Goal: Information Seeking & Learning: Learn about a topic

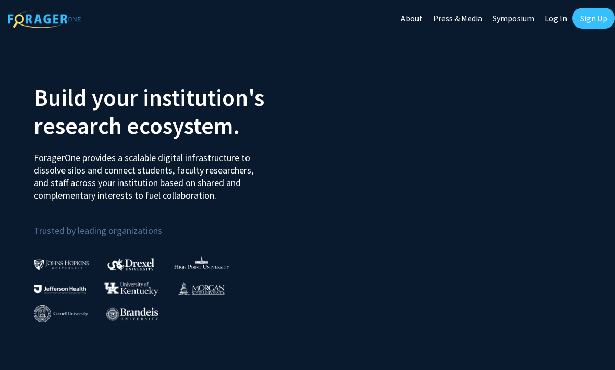
click at [551, 20] on link "Log In" at bounding box center [555, 18] width 33 height 36
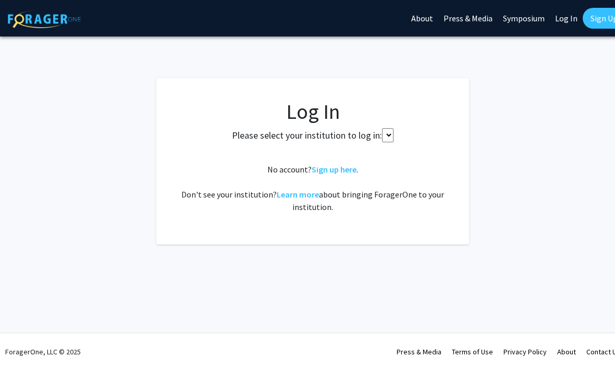
select select
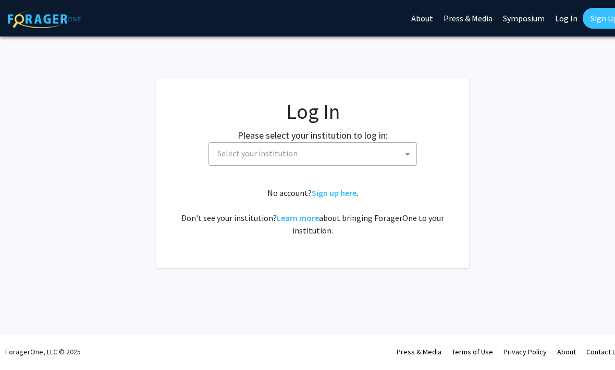
click at [330, 165] on span "Select your institution" at bounding box center [312, 153] width 208 height 23
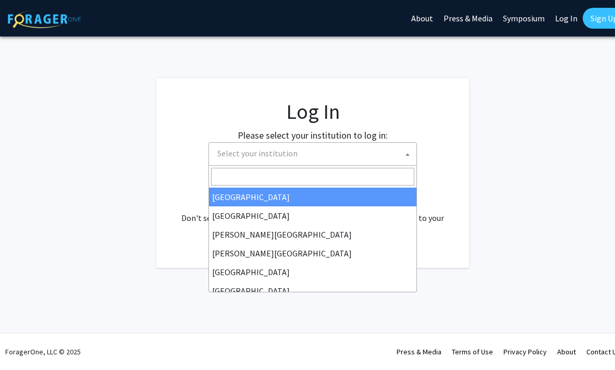
click at [496, 170] on fg-login "Log In Please select your institution to log in: Baylor University Brandeis Uni…" at bounding box center [312, 173] width 625 height 190
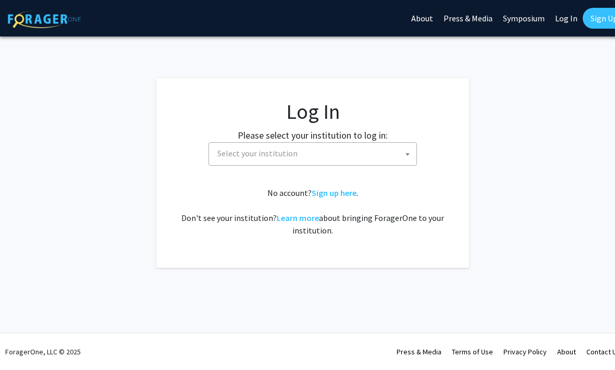
click at [381, 151] on span "Select your institution" at bounding box center [314, 153] width 203 height 21
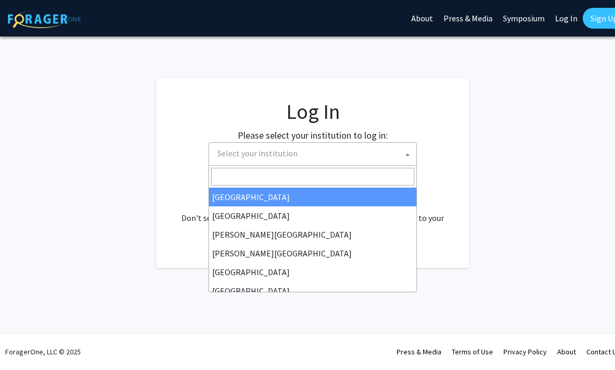
click at [325, 149] on span "Select your institution" at bounding box center [314, 153] width 203 height 21
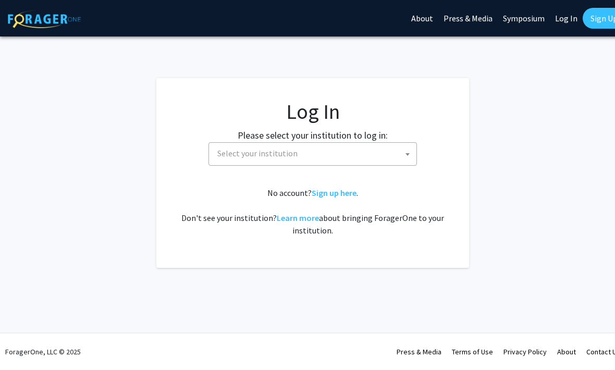
click at [342, 156] on span "Select your institution" at bounding box center [314, 153] width 203 height 21
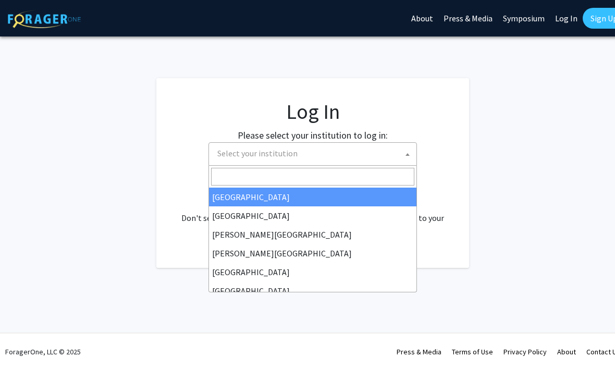
click at [322, 180] on input "Search" at bounding box center [312, 177] width 203 height 18
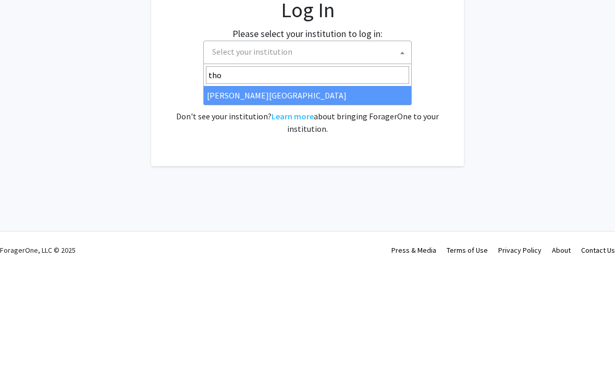
type input "thom"
select select "24"
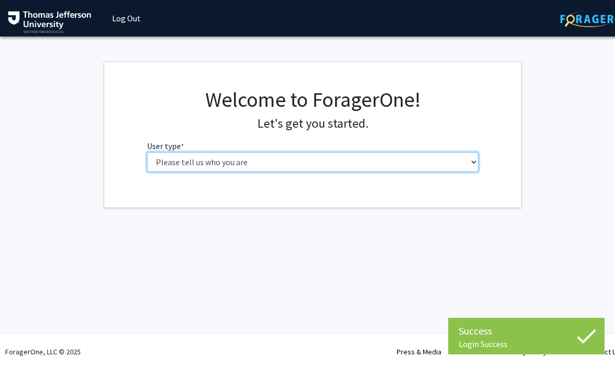
click at [290, 170] on select "Please tell us who you are Undergraduate Student Master's Student Doctoral Cand…" at bounding box center [313, 162] width 332 height 20
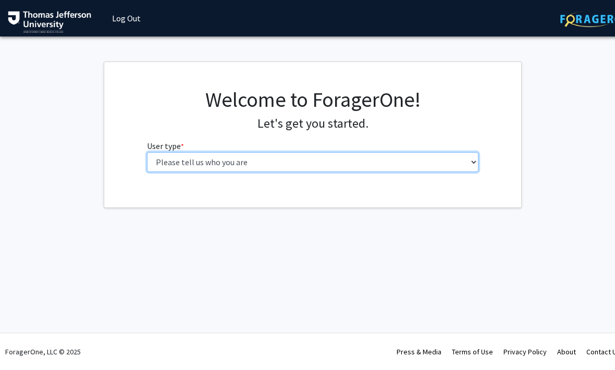
select select "3: doc"
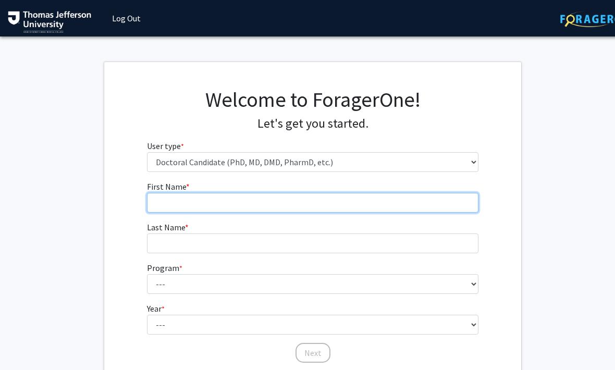
click at [279, 208] on input "First Name * required" at bounding box center [313, 203] width 332 height 20
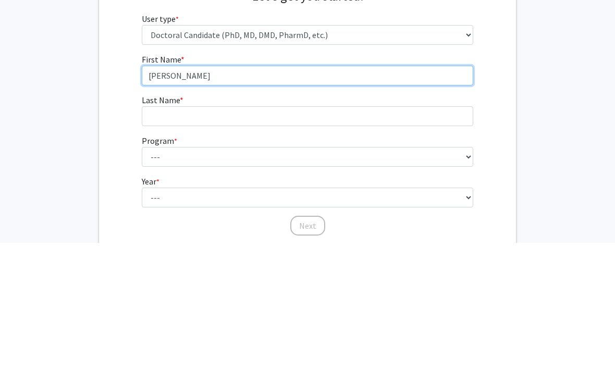
type input "Malavika"
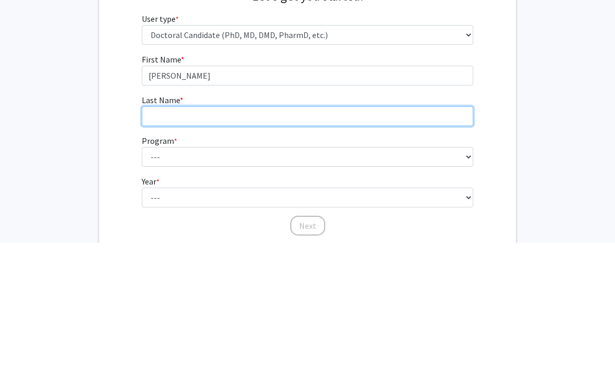
click at [239, 233] on input "Last Name * required" at bounding box center [308, 243] width 332 height 20
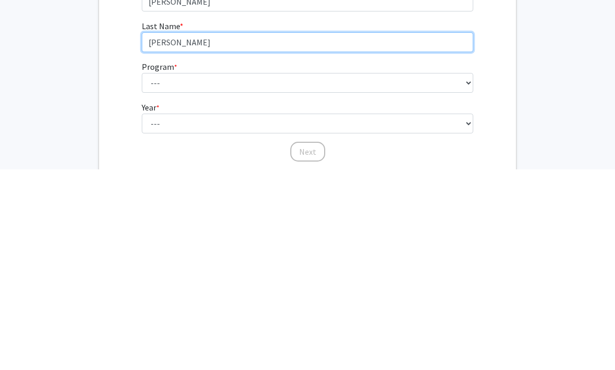
type input "Eby"
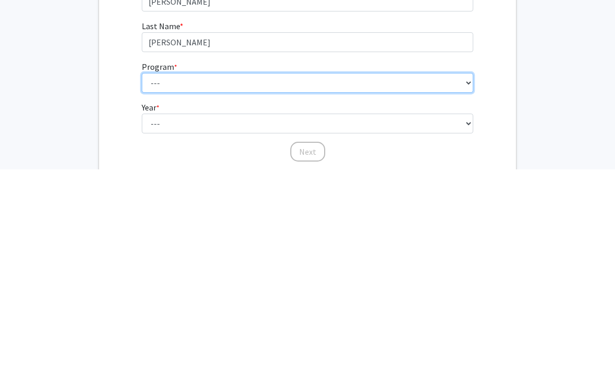
click at [280, 274] on select "--- Accelerated 3+3 BS in Health Sciences/Doctor of Occupational Therapy Accele…" at bounding box center [308, 284] width 332 height 20
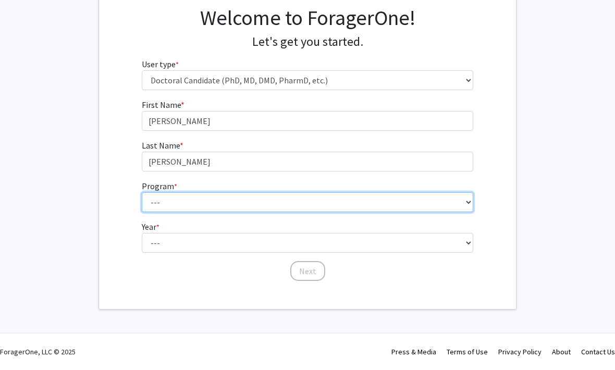
select select "35: 815"
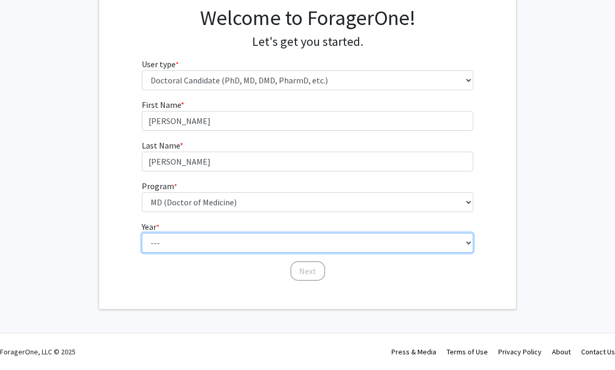
click at [212, 243] on select "--- First Year Second Year Third Year Fourth Year Fifth Year Sixth Year Seventh…" at bounding box center [308, 243] width 332 height 20
select select "1: first_year"
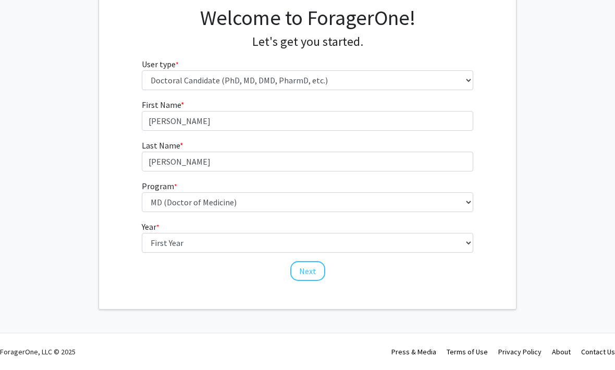
click at [305, 266] on button "Next" at bounding box center [307, 272] width 35 height 20
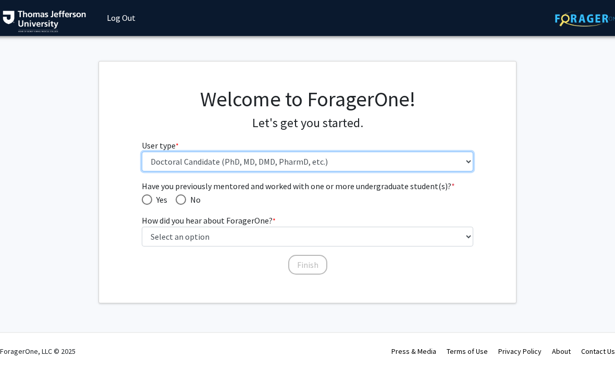
click at [251, 170] on select "Please tell us who you are Undergraduate Student Master's Student Doctoral Cand…" at bounding box center [308, 162] width 332 height 20
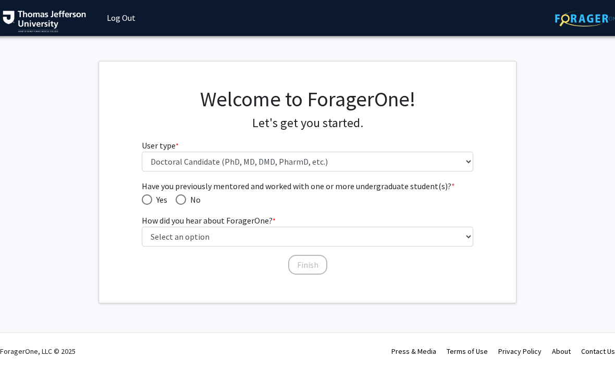
click at [147, 201] on span "Have you previously mentored and worked with one or more undergraduate student(…" at bounding box center [147, 200] width 10 height 10
click at [147, 201] on input "Yes" at bounding box center [147, 200] width 10 height 10
radio input "true"
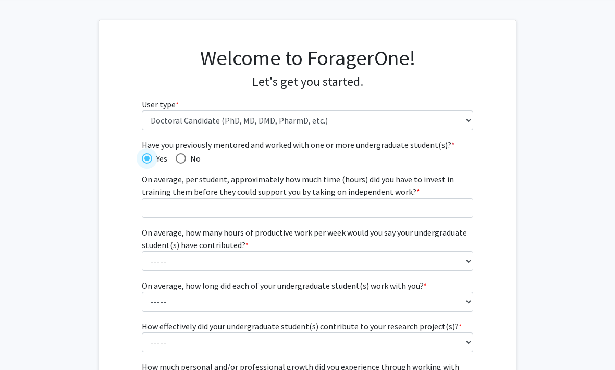
scroll to position [42, 5]
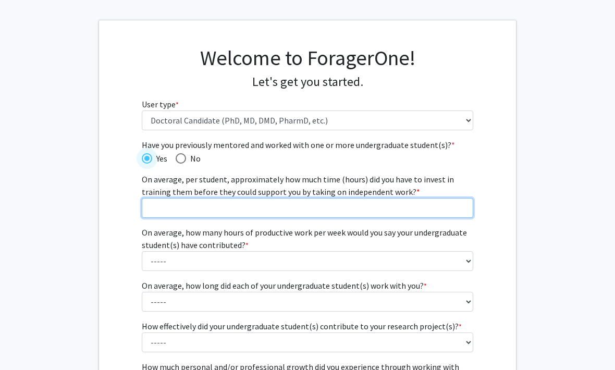
click at [284, 215] on input "On average, per student, approximately how much time (hours) did you have to in…" at bounding box center [308, 208] width 332 height 20
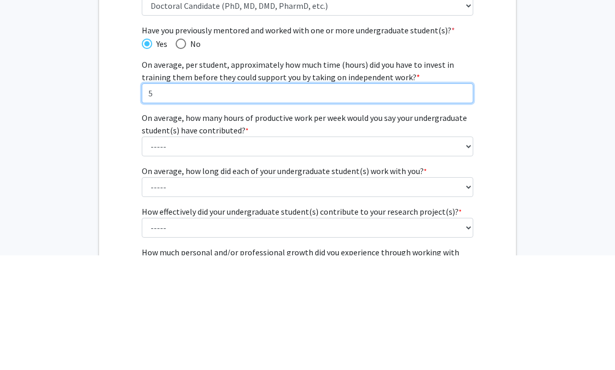
type input "5"
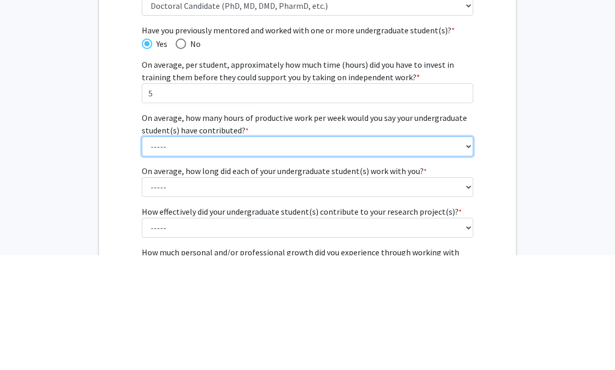
click at [362, 251] on select "----- 1 - 5 hours 6 - 10 hours 11 - 15 hours 16 - 20 hours 21 - 30 hours 31 - 4…" at bounding box center [308, 261] width 332 height 20
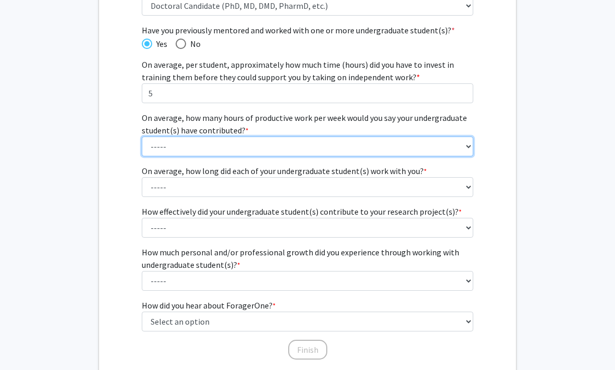
select select "1: 1 - 5 hours"
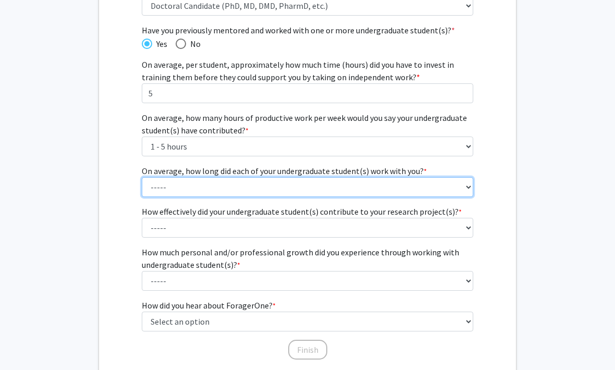
click at [346, 191] on select "----- 1 - 3 months 3 - 6 months 6 months - 1 year 1 - 2 years 2 - 3 years 3 - 4…" at bounding box center [308, 187] width 332 height 20
select select "3: 6 months - 1 year"
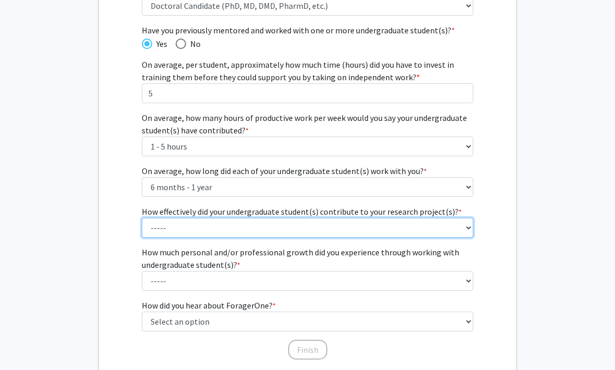
click at [327, 235] on select "----- 1 (Minimally) 2 3 (Moderately) 4 5 (Significantly)" at bounding box center [308, 228] width 332 height 20
select select "4: 4"
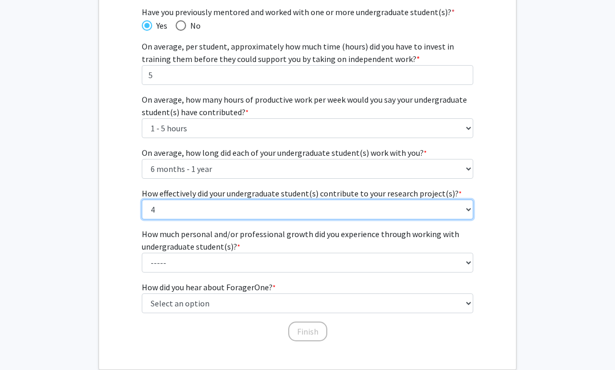
scroll to position [175, 5]
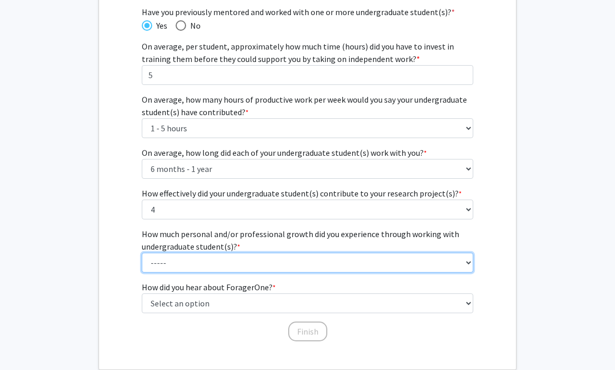
click at [387, 269] on select "----- 1 (Minimal) 2 3 (Moderate) 4 5 (Significant)" at bounding box center [308, 263] width 332 height 20
click at [381, 266] on select "----- 1 (Minimal) 2 3 (Moderate) 4 5 (Significant)" at bounding box center [308, 262] width 332 height 20
select select "4: 4"
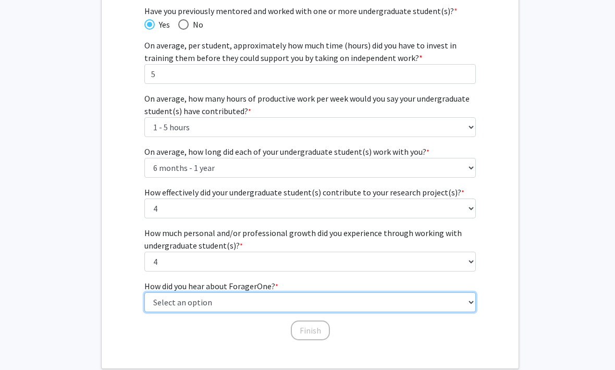
click at [288, 302] on select "Select an option Peer/student recommendation Faculty/staff recommendation Unive…" at bounding box center [311, 302] width 332 height 20
select select "2: faculty_recommendation"
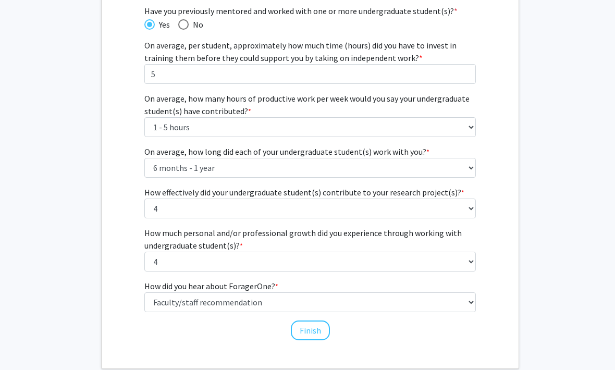
click at [314, 334] on button "Finish" at bounding box center [310, 331] width 39 height 20
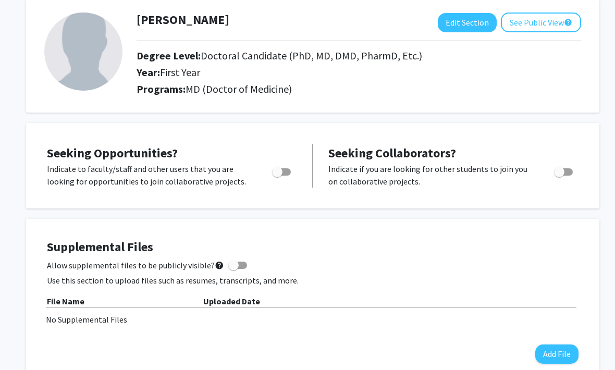
scroll to position [56, 0]
click at [281, 175] on span "Toggle" at bounding box center [277, 172] width 10 height 10
click at [277, 176] on input "Are you actively seeking opportunities?" at bounding box center [277, 176] width 1 height 1
checkbox input "true"
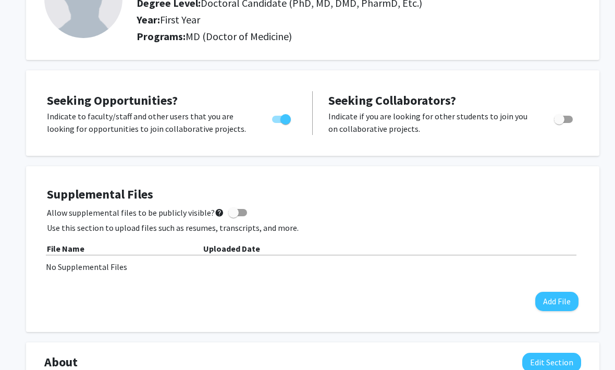
scroll to position [109, 0]
click at [560, 115] on span "Toggle" at bounding box center [559, 119] width 10 height 10
click at [559, 123] on input "Would you like to receive other student requests to work with you?" at bounding box center [559, 123] width 1 height 1
checkbox input "true"
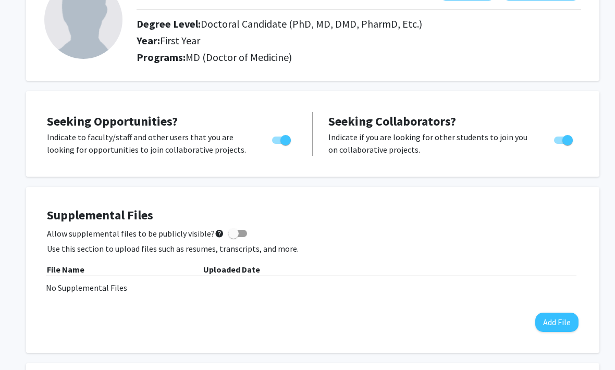
scroll to position [0, 0]
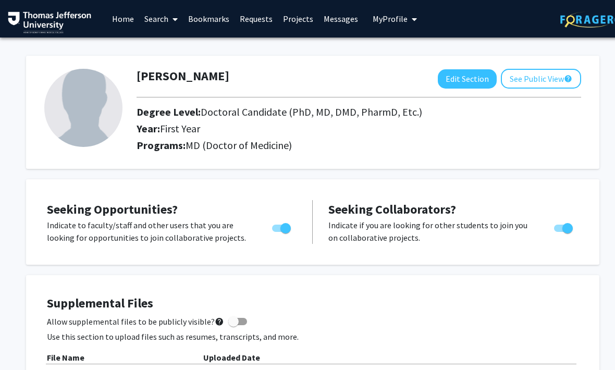
click at [461, 79] on button "Edit Section" at bounding box center [467, 78] width 59 height 19
select select "first_year"
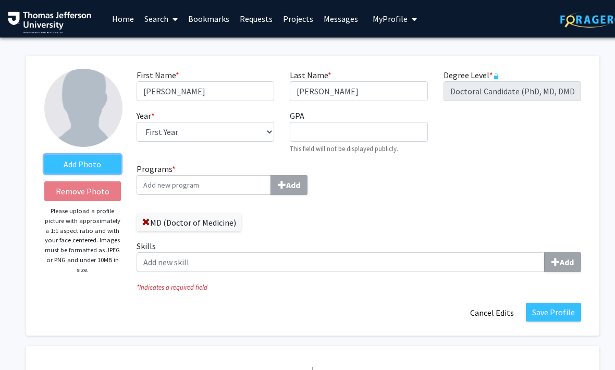
click at [88, 165] on label "Add Photo" at bounding box center [82, 164] width 77 height 19
click at [0, 0] on input "Add Photo" at bounding box center [0, 0] width 0 height 0
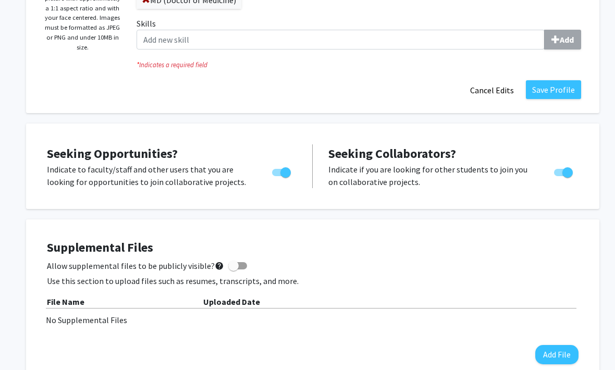
scroll to position [232, 0]
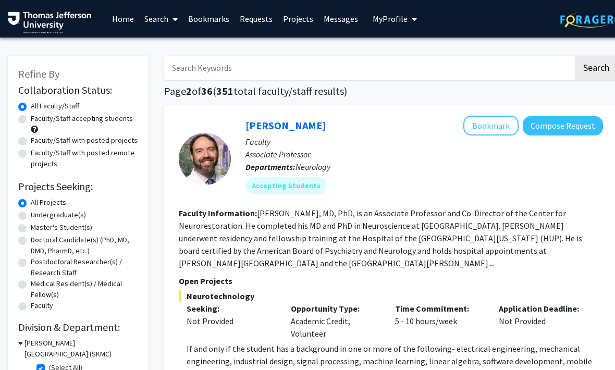
click at [105, 122] on label "Faculty/Staff accepting students" at bounding box center [82, 118] width 102 height 11
click at [38, 120] on input "Faculty/Staff accepting students" at bounding box center [34, 116] width 7 height 7
radio input "true"
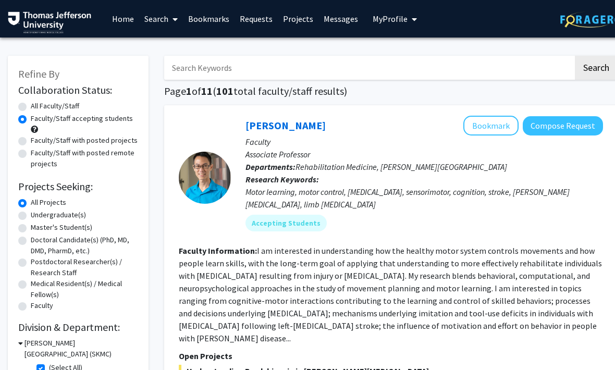
click at [117, 242] on label "Doctoral Candidate(s) (PhD, MD, DMD, PharmD, etc.)" at bounding box center [84, 246] width 107 height 22
click at [38, 241] on input "Doctoral Candidate(s) (PhD, MD, DMD, PharmD, etc.)" at bounding box center [34, 238] width 7 height 7
radio input "true"
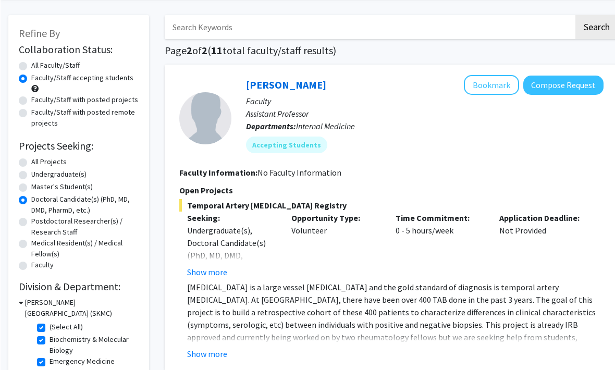
scroll to position [40, 2]
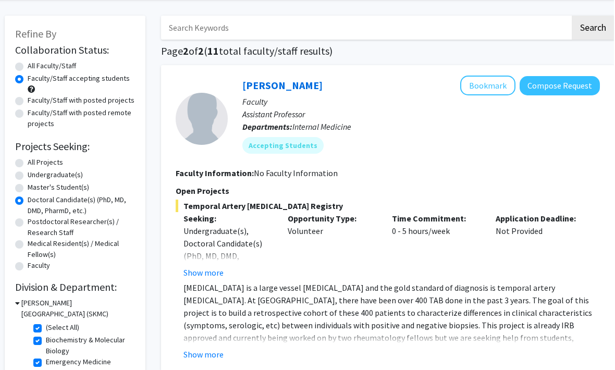
click at [50, 165] on label "All Projects" at bounding box center [46, 162] width 35 height 11
click at [35, 164] on input "All Projects" at bounding box center [32, 160] width 7 height 7
radio input "true"
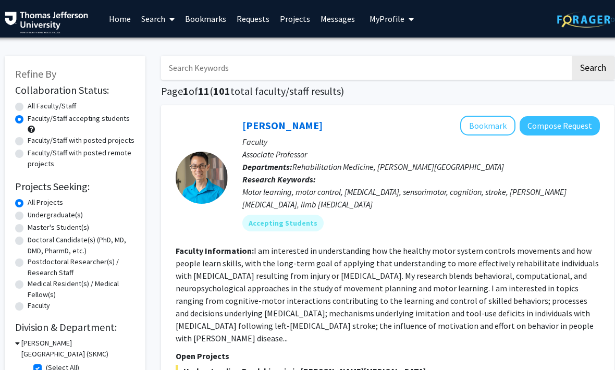
click at [408, 71] on input "Search Keywords" at bounding box center [365, 68] width 409 height 24
type input "O"
type input "Pregnancy"
click at [585, 72] on button "Search" at bounding box center [593, 68] width 43 height 24
radio input "true"
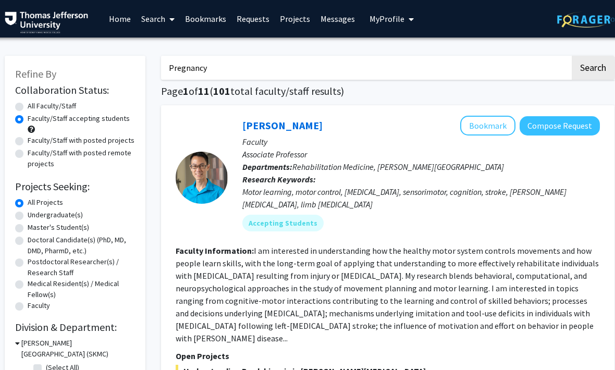
checkbox input "false"
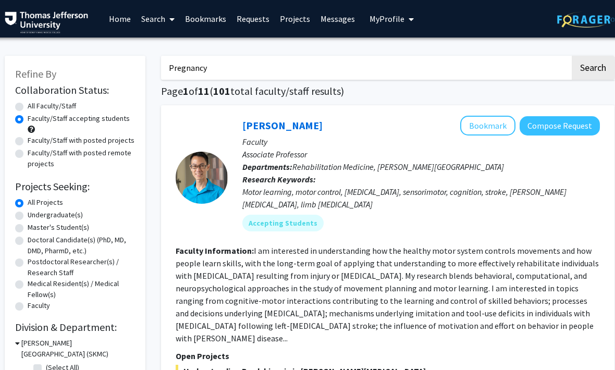
checkbox input "false"
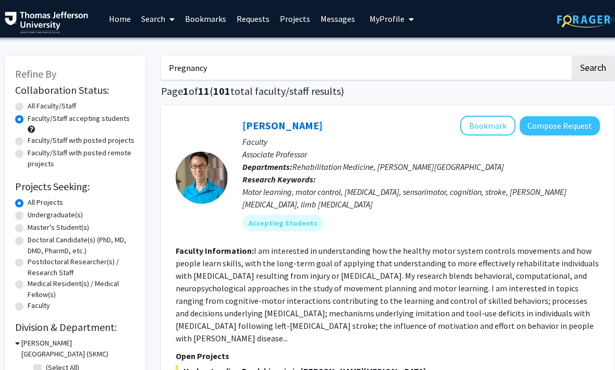
checkbox input "false"
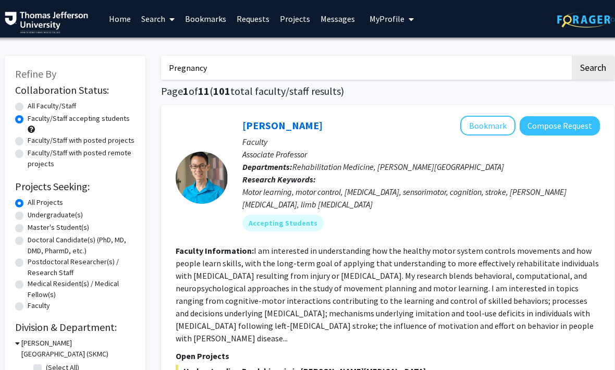
checkbox input "false"
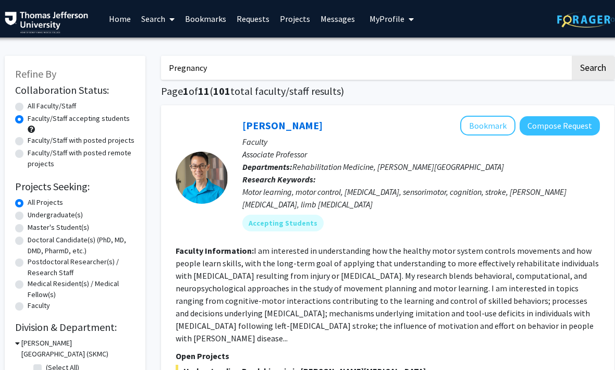
checkbox input "false"
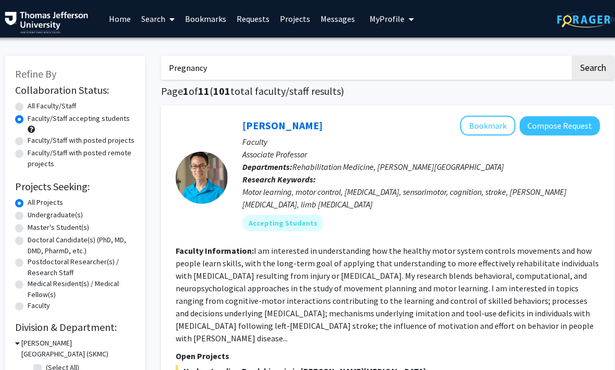
checkbox input "false"
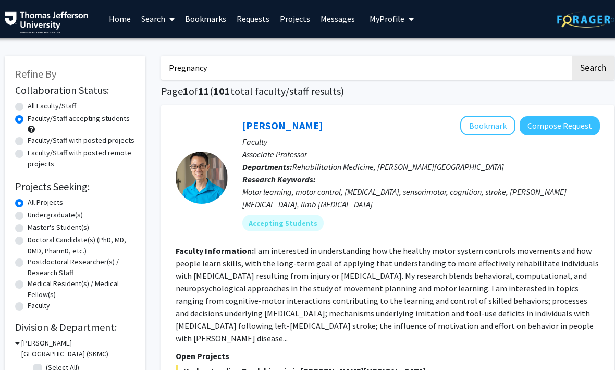
checkbox input "false"
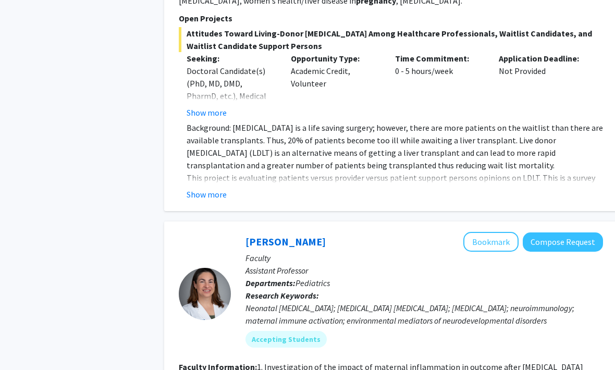
scroll to position [1611, 0]
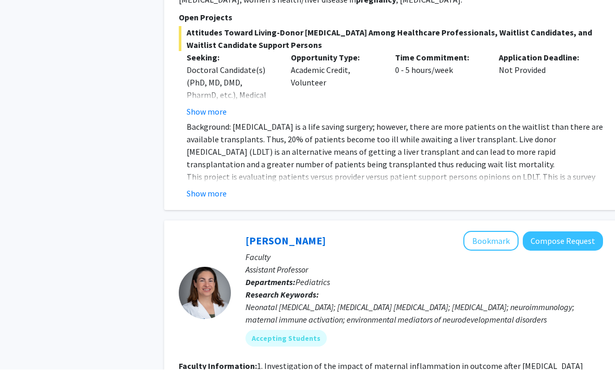
click at [314, 235] on link "Elizabeth Wright-Jin" at bounding box center [285, 241] width 80 height 13
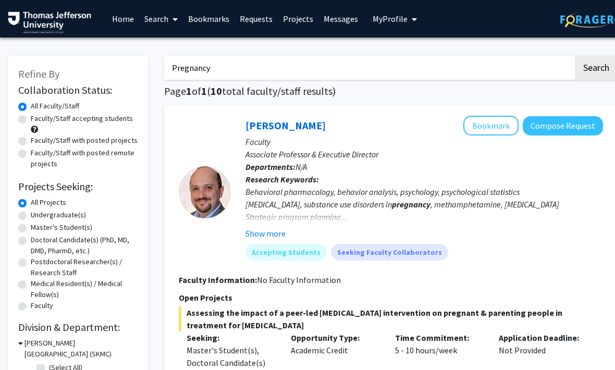
click at [390, 68] on input "Pregnancy" at bounding box center [368, 68] width 409 height 24
type input "P"
type input "B"
click at [596, 67] on button "Search" at bounding box center [596, 68] width 43 height 24
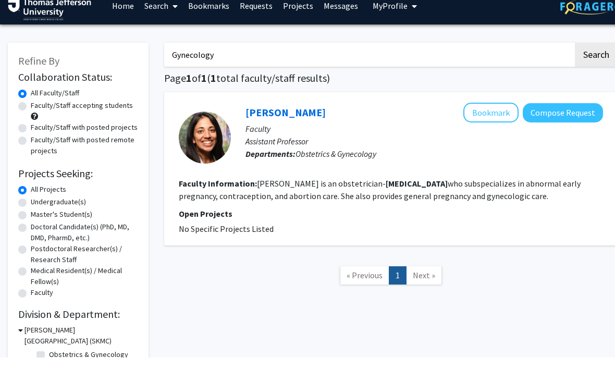
type input "Gynecology"
click at [596, 56] on button "Search" at bounding box center [596, 68] width 43 height 24
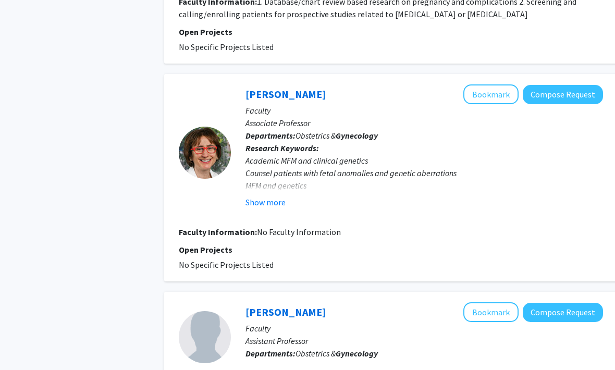
scroll to position [740, 0]
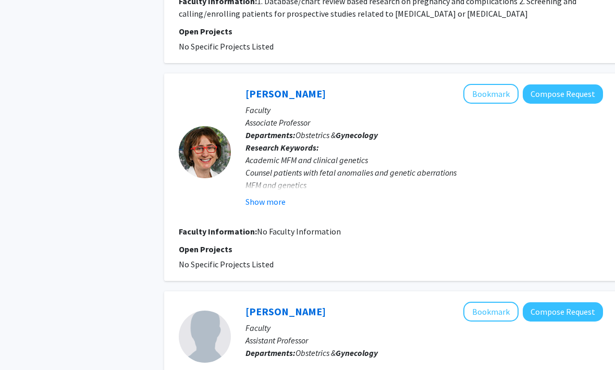
click at [266, 203] on button "Show more" at bounding box center [265, 202] width 40 height 13
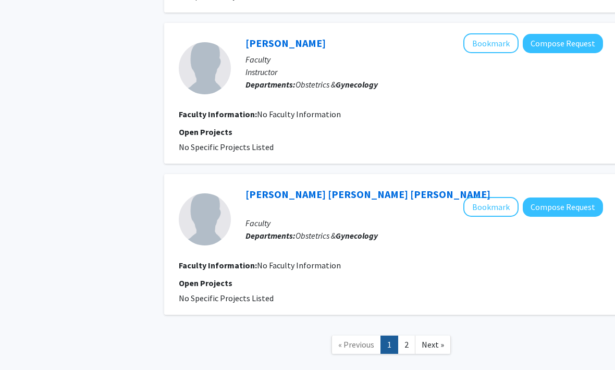
scroll to position [1612, 0]
click at [406, 336] on link "2" at bounding box center [407, 345] width 18 height 18
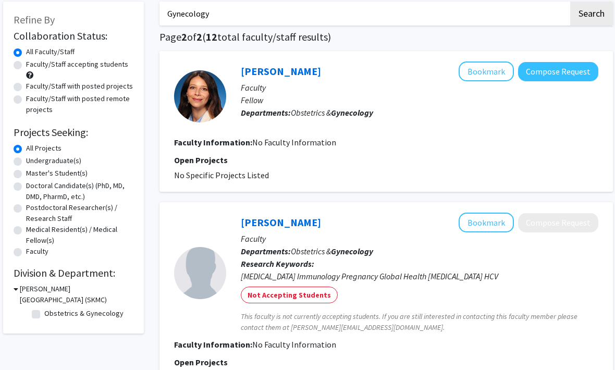
scroll to position [54, 5]
click at [304, 71] on link "Carolina Castagna" at bounding box center [281, 71] width 80 height 13
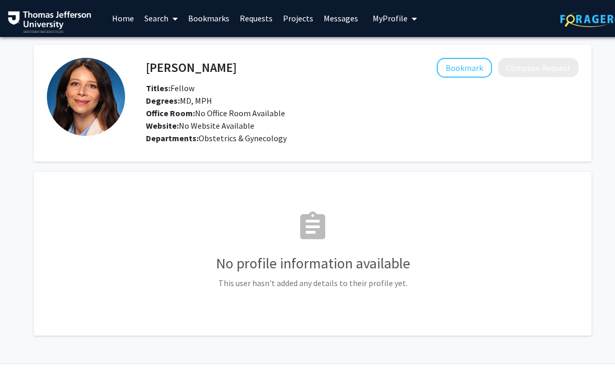
scroll to position [30, 0]
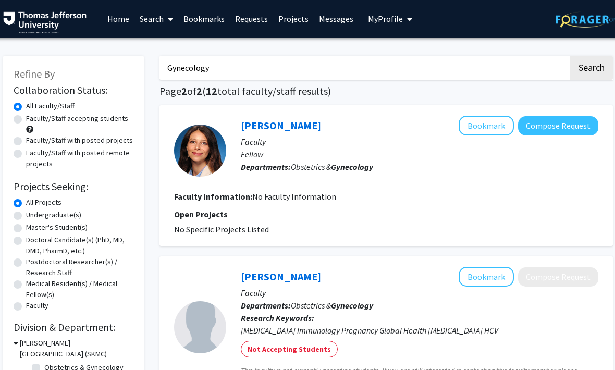
scroll to position [0, 5]
click at [364, 66] on input "Gynecology" at bounding box center [363, 68] width 409 height 24
type input "G"
click at [591, 67] on button "Search" at bounding box center [591, 68] width 43 height 24
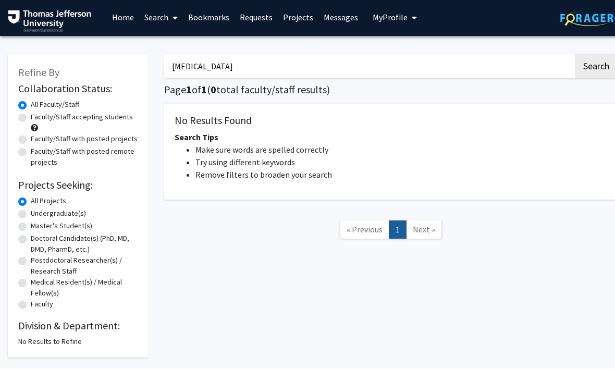
click at [596, 65] on button "Search" at bounding box center [596, 68] width 43 height 24
type input "E"
click at [596, 67] on button "Search" at bounding box center [596, 68] width 43 height 24
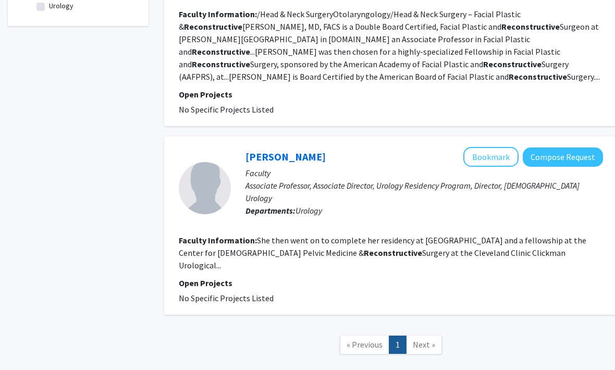
scroll to position [396, 0]
click at [425, 340] on span "Next »" at bounding box center [424, 345] width 22 height 10
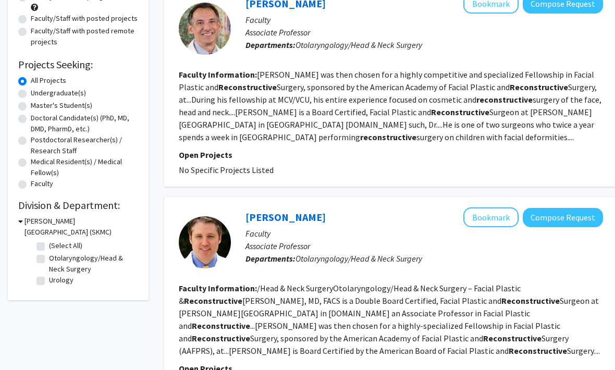
scroll to position [0, 0]
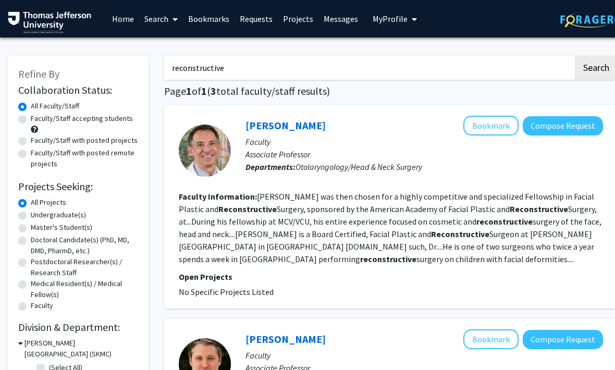
click at [488, 75] on input "reconstructive" at bounding box center [368, 68] width 409 height 24
type input "r"
click at [596, 67] on button "Search" at bounding box center [596, 68] width 43 height 24
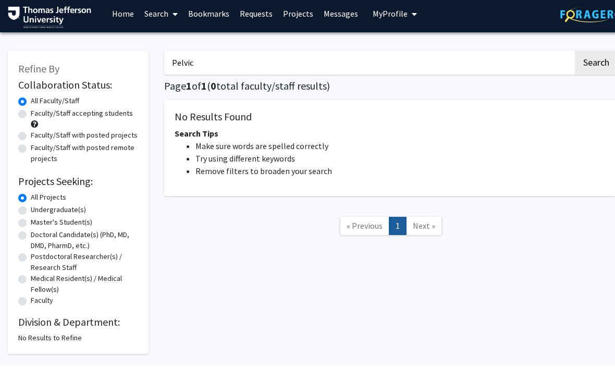
click at [596, 61] on button "Search" at bounding box center [596, 68] width 43 height 24
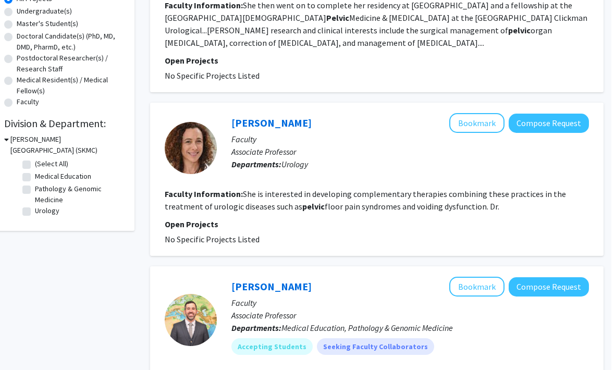
scroll to position [0, 10]
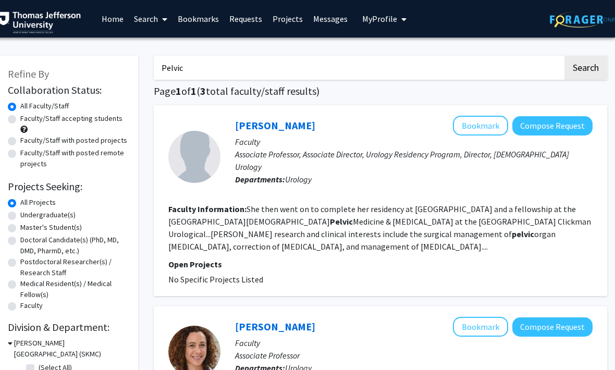
click at [456, 73] on input "Pelvic" at bounding box center [358, 68] width 409 height 24
type input "P"
click at [585, 67] on button "Search" at bounding box center [585, 68] width 43 height 24
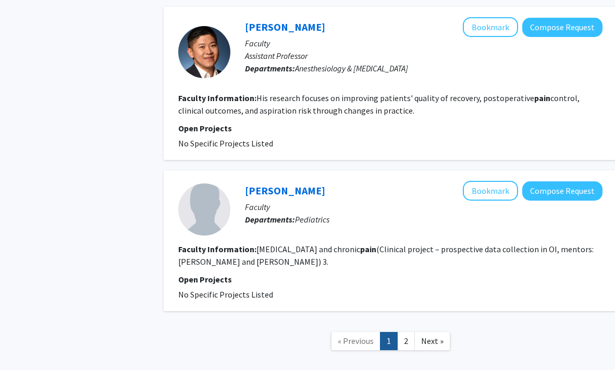
scroll to position [2659, 0]
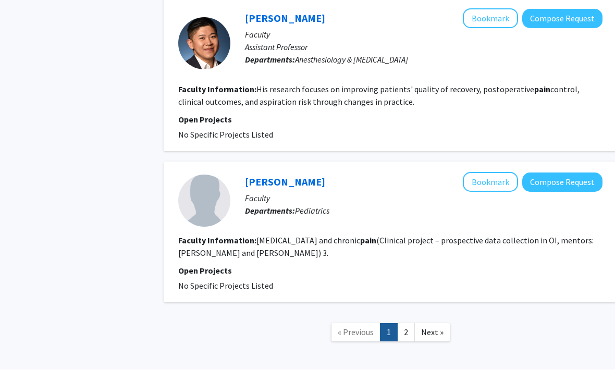
click at [408, 324] on link "2" at bounding box center [406, 333] width 18 height 18
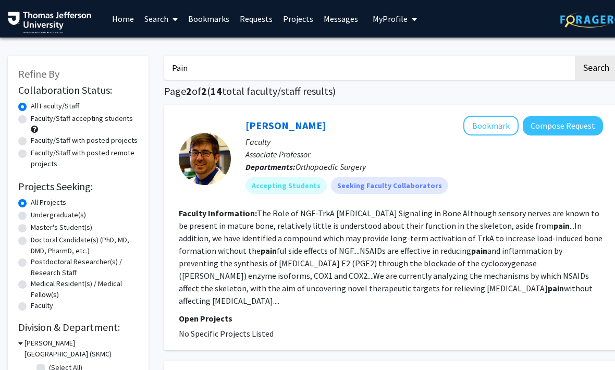
click at [519, 76] on input "Pain" at bounding box center [368, 68] width 409 height 24
type input "P"
click at [596, 67] on button "Search" at bounding box center [596, 68] width 43 height 24
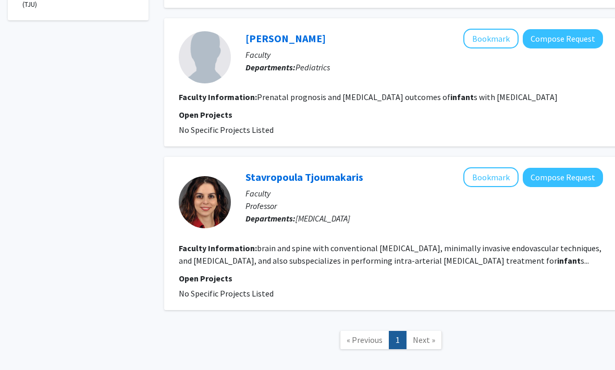
scroll to position [434, 0]
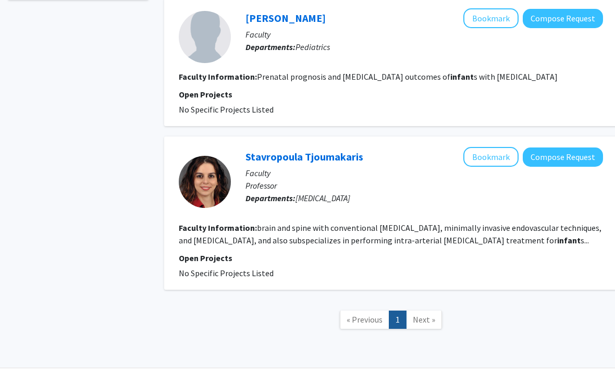
click at [423, 324] on link "Next »" at bounding box center [424, 320] width 36 height 18
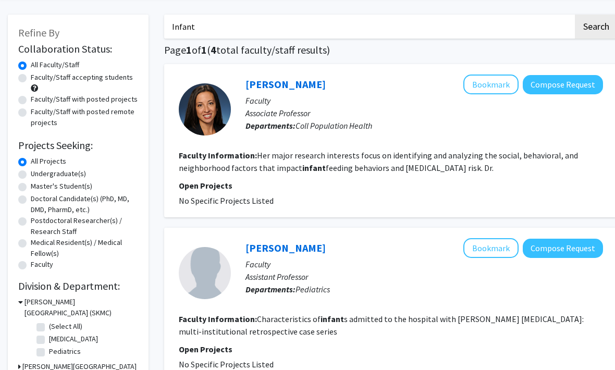
scroll to position [0, 0]
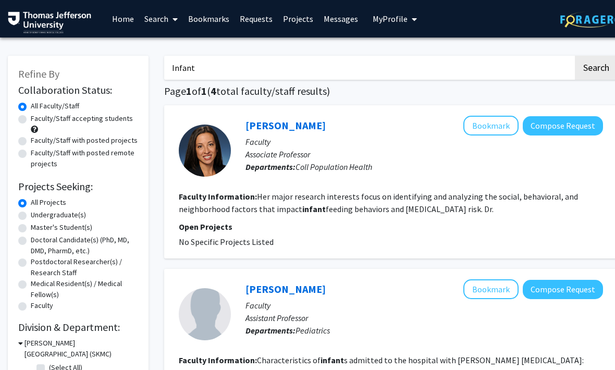
click at [537, 72] on input "Infant" at bounding box center [368, 68] width 409 height 24
type input "I"
click at [596, 67] on button "Search" at bounding box center [596, 68] width 43 height 24
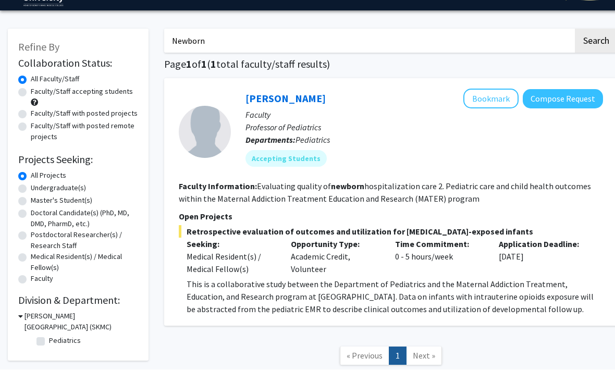
scroll to position [27, 0]
click at [512, 34] on input "Newborn" at bounding box center [368, 41] width 409 height 24
click at [547, 41] on input "Newborn" at bounding box center [368, 41] width 409 height 24
type input "N"
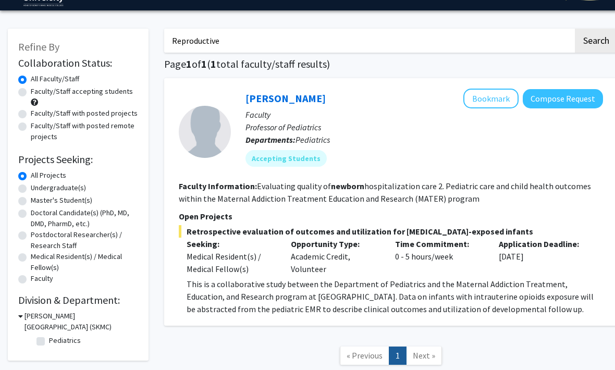
click at [596, 40] on button "Search" at bounding box center [596, 41] width 43 height 24
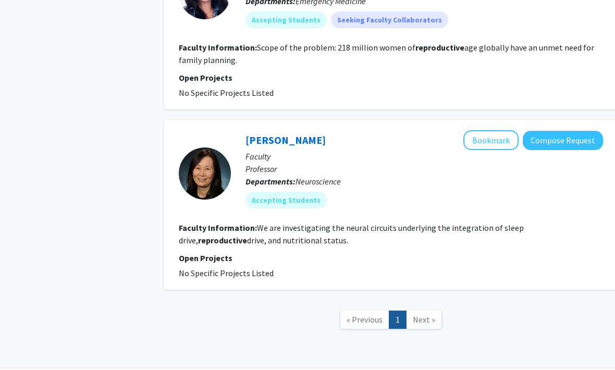
scroll to position [559, 0]
click at [429, 318] on span "Next »" at bounding box center [424, 320] width 22 height 10
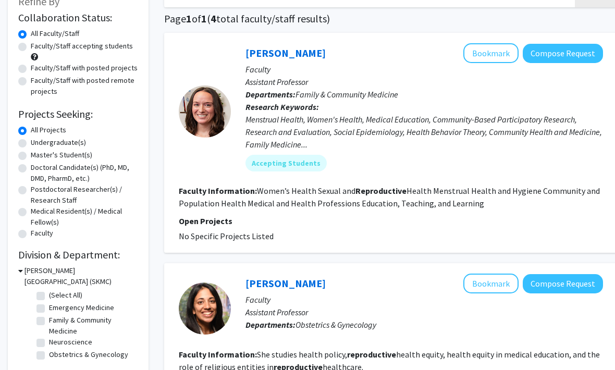
scroll to position [0, 0]
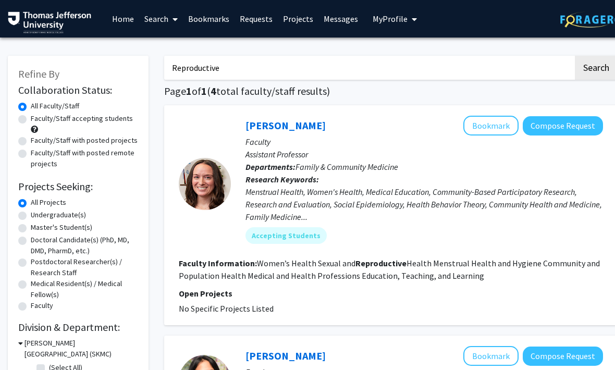
click at [497, 72] on input "Reproductive" at bounding box center [368, 68] width 409 height 24
type input "R"
click at [596, 67] on button "Search" at bounding box center [596, 68] width 43 height 24
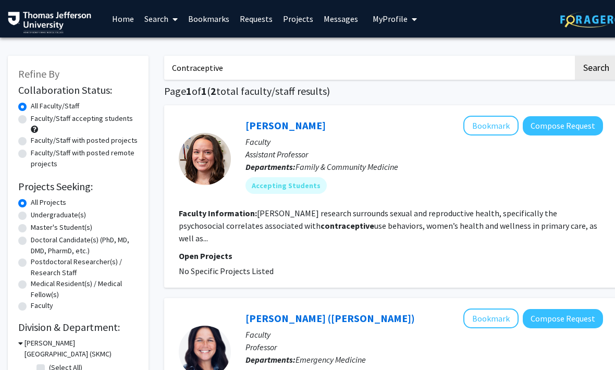
click at [521, 70] on input "Contraceptive" at bounding box center [368, 68] width 409 height 24
type input "C"
click at [596, 67] on button "Search" at bounding box center [596, 68] width 43 height 24
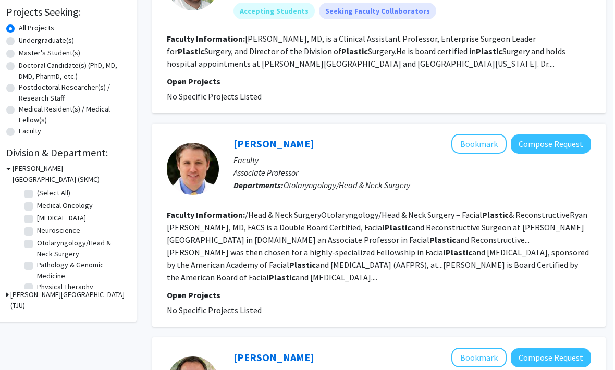
scroll to position [0, 10]
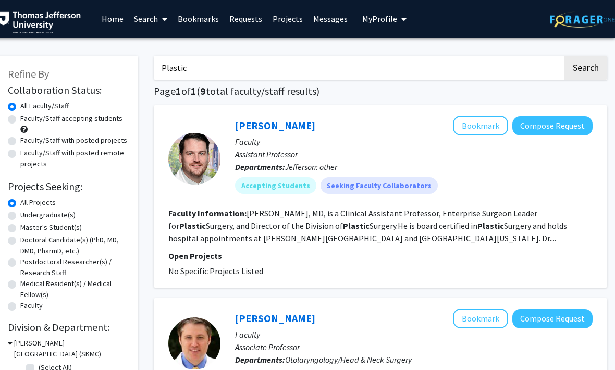
click at [523, 73] on input "Plastic" at bounding box center [358, 68] width 409 height 24
type input "P"
type input "Breast"
click at [585, 67] on button "Search" at bounding box center [585, 68] width 43 height 24
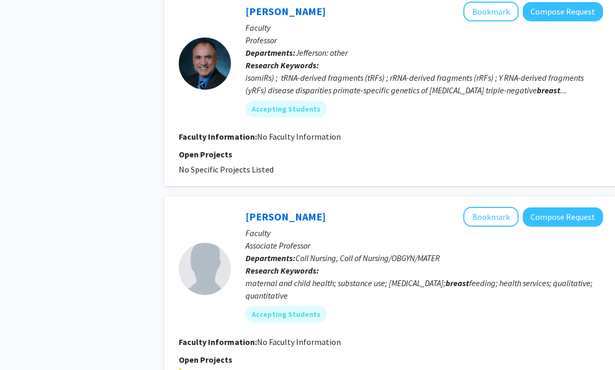
scroll to position [1169, 0]
